Goal: Task Accomplishment & Management: Check status

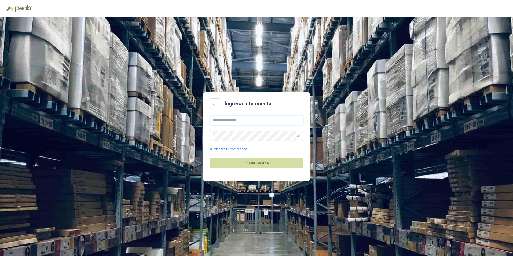
click at [227, 120] on input "text" at bounding box center [257, 121] width 94 height 10
type input "**********"
click at [263, 164] on button "Iniciar Sesión" at bounding box center [257, 163] width 94 height 10
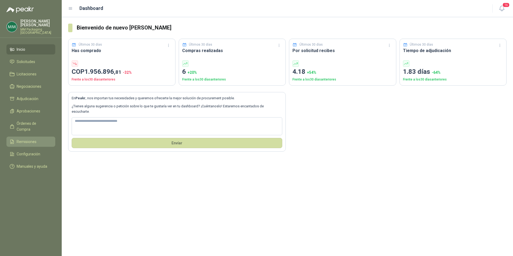
click at [24, 139] on span "Remisiones" at bounding box center [27, 142] width 20 height 6
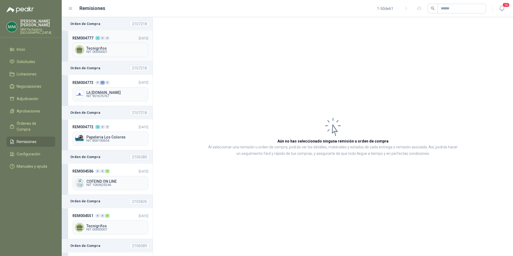
click at [103, 45] on div "Tecnigrifos NIT 00000001" at bounding box center [110, 50] width 76 height 14
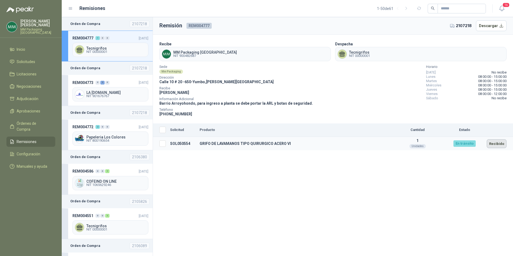
click at [494, 143] on button "Recibido" at bounding box center [497, 143] width 20 height 9
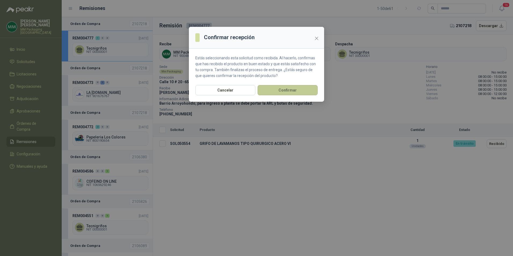
click at [289, 87] on button "Confirmar" at bounding box center [288, 90] width 60 height 10
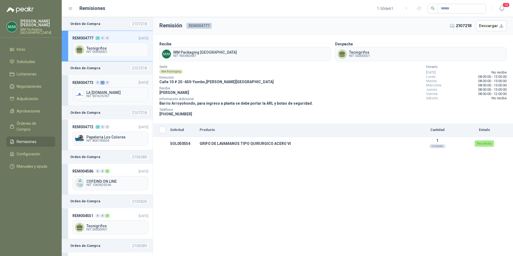
click at [118, 91] on span "LA [DOMAIN_NAME]" at bounding box center [116, 93] width 60 height 4
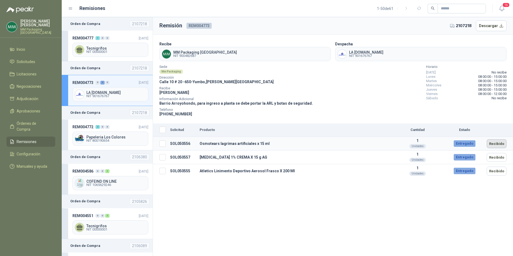
click at [496, 142] on button "Recibido" at bounding box center [497, 143] width 20 height 9
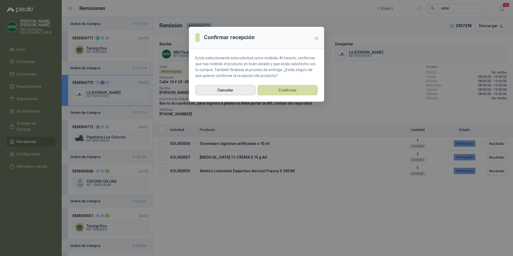
click at [213, 93] on button "Cancelar" at bounding box center [225, 90] width 60 height 10
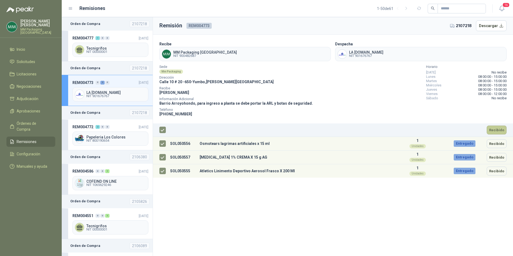
click at [496, 129] on button "Recibido" at bounding box center [497, 130] width 20 height 9
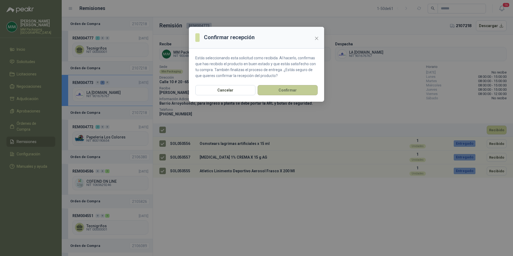
click at [291, 88] on button "Confirmar" at bounding box center [288, 90] width 60 height 10
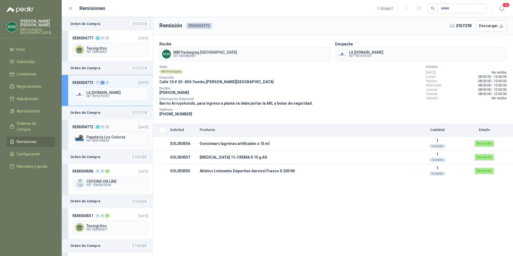
click at [105, 133] on div "Papeleria Los Colores NIT 800190654" at bounding box center [110, 138] width 76 height 14
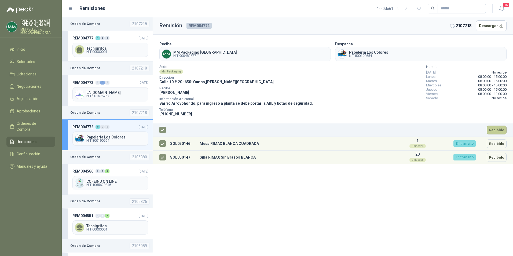
click at [493, 127] on button "Recibido" at bounding box center [497, 130] width 20 height 9
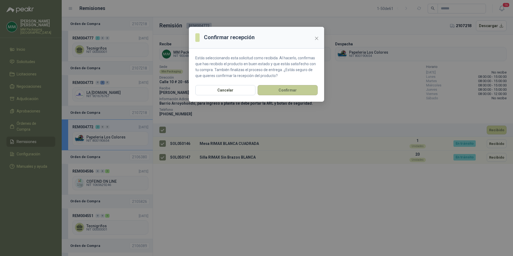
click at [284, 87] on button "Confirmar" at bounding box center [288, 90] width 60 height 10
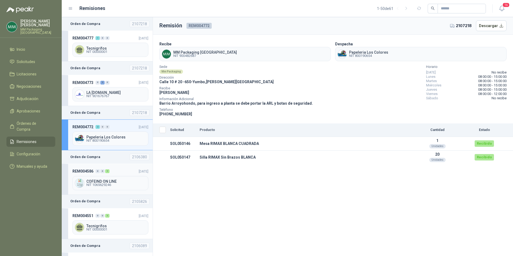
click at [101, 182] on span "COFEIND ON LINE" at bounding box center [116, 181] width 60 height 4
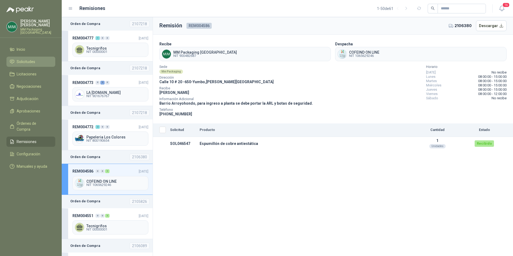
click at [27, 57] on link "Solicitudes" at bounding box center [30, 62] width 49 height 10
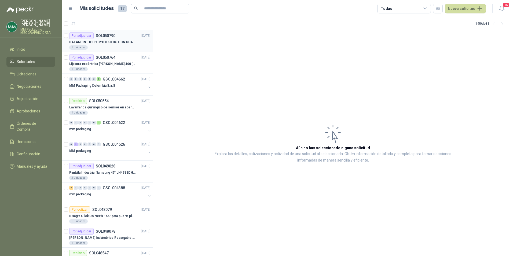
click at [105, 43] on p "BALANCIN TIPO YOYO 8 KILOS CON GUAYA ACERO INOX" at bounding box center [102, 42] width 67 height 5
